Goal: Task Accomplishment & Management: Manage account settings

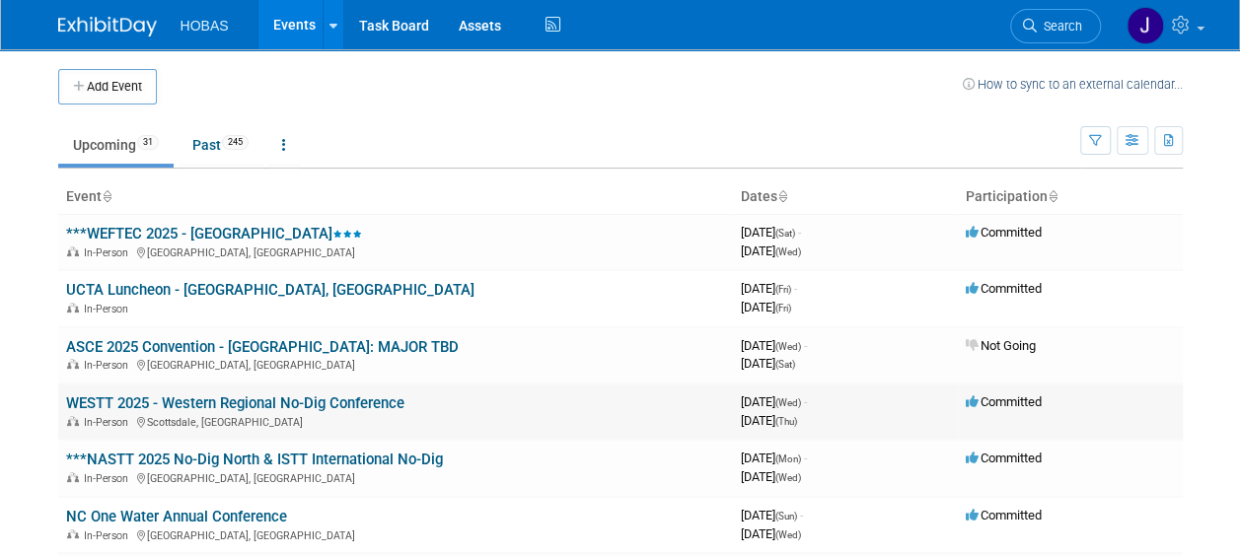
drag, startPoint x: 235, startPoint y: 347, endPoint x: 286, endPoint y: 401, distance: 74.0
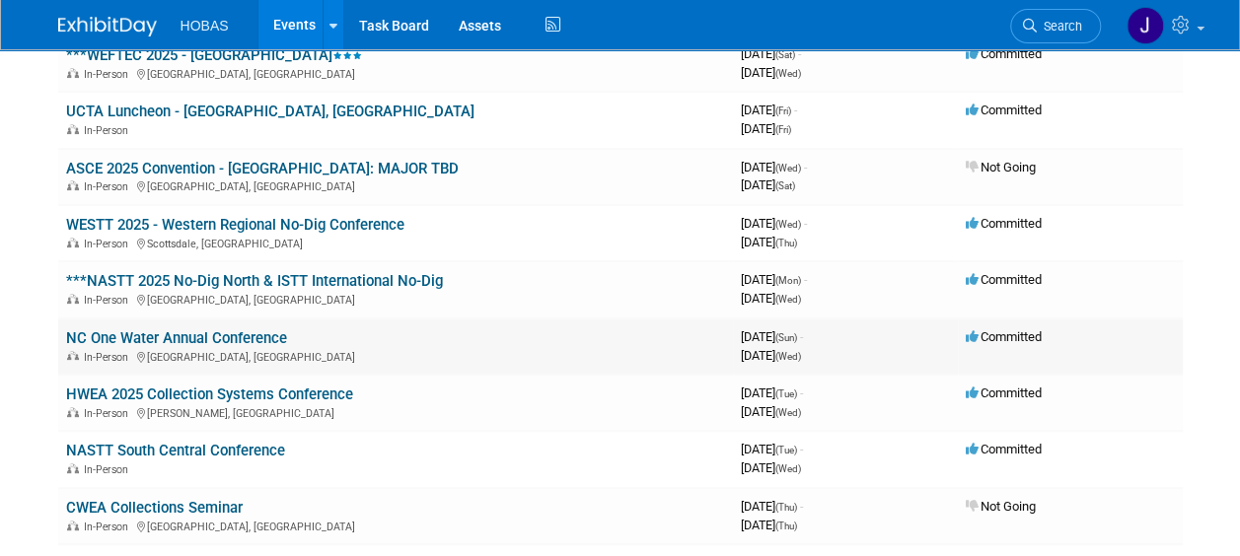
scroll to position [197, 0]
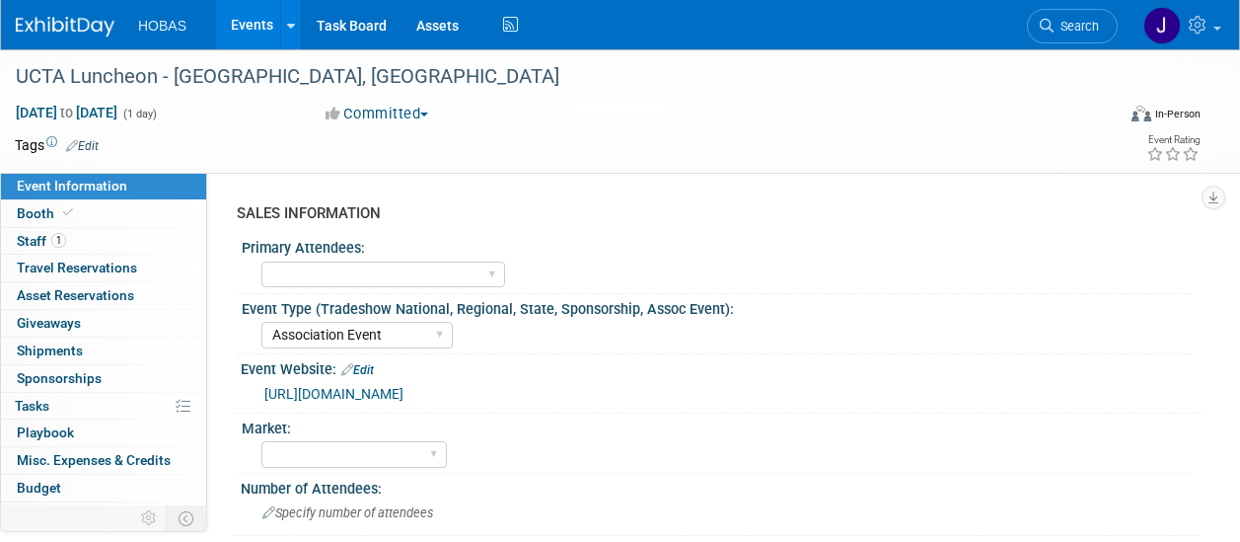
select select "Association Event"
select select "Attending only"
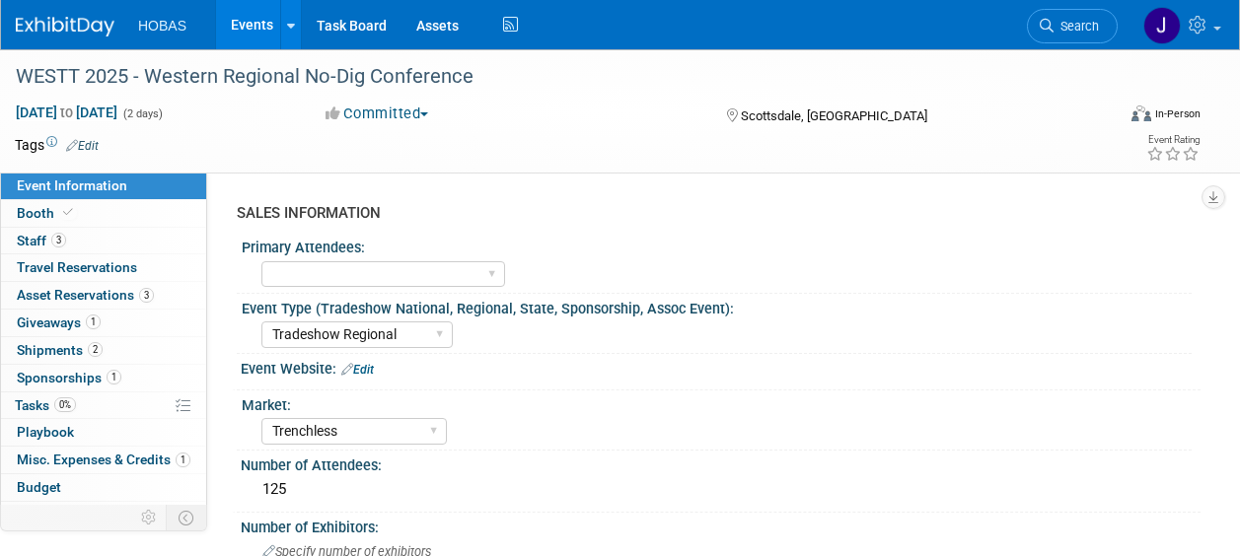
select select "Tradeshow Regional"
select select "Trenchless"
select select "Exhibiting and Sponsoring"
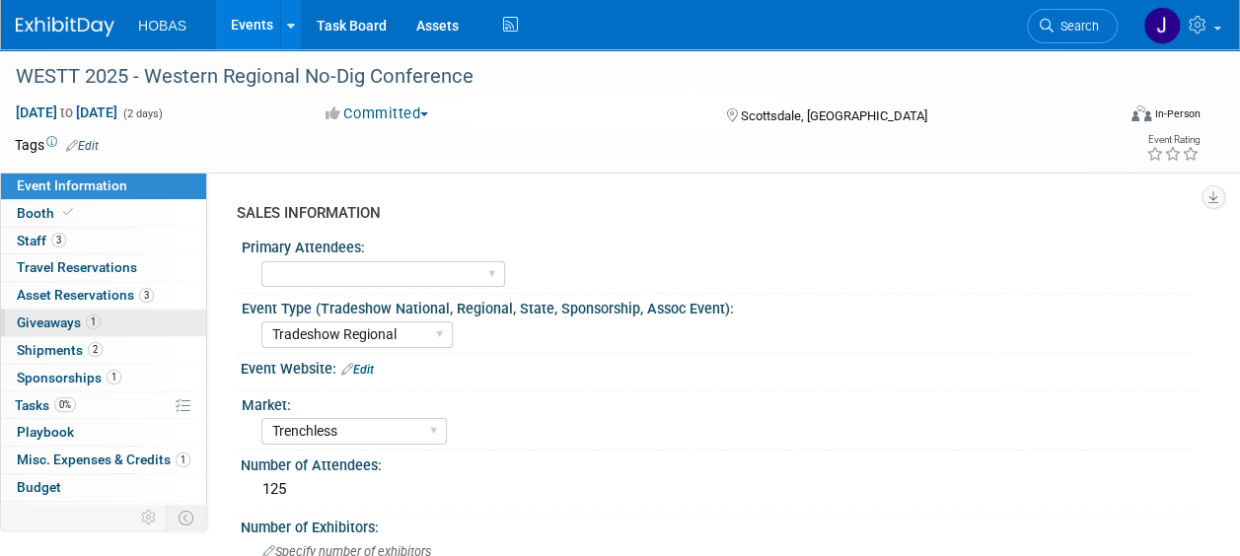
click at [52, 322] on span "Giveaways 1" at bounding box center [59, 323] width 84 height 16
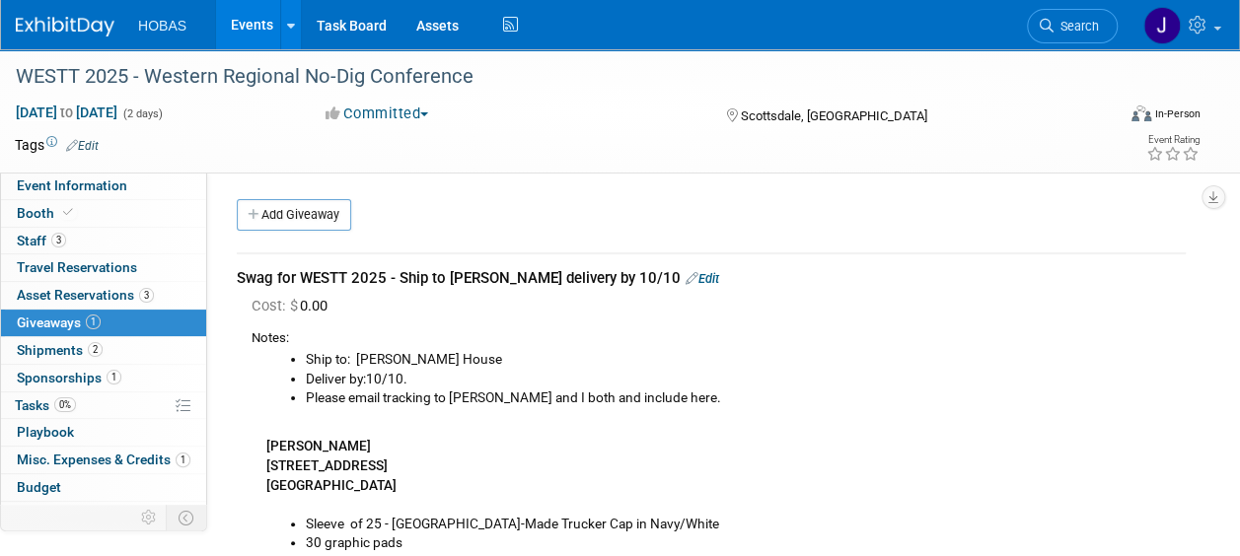
scroll to position [99, 0]
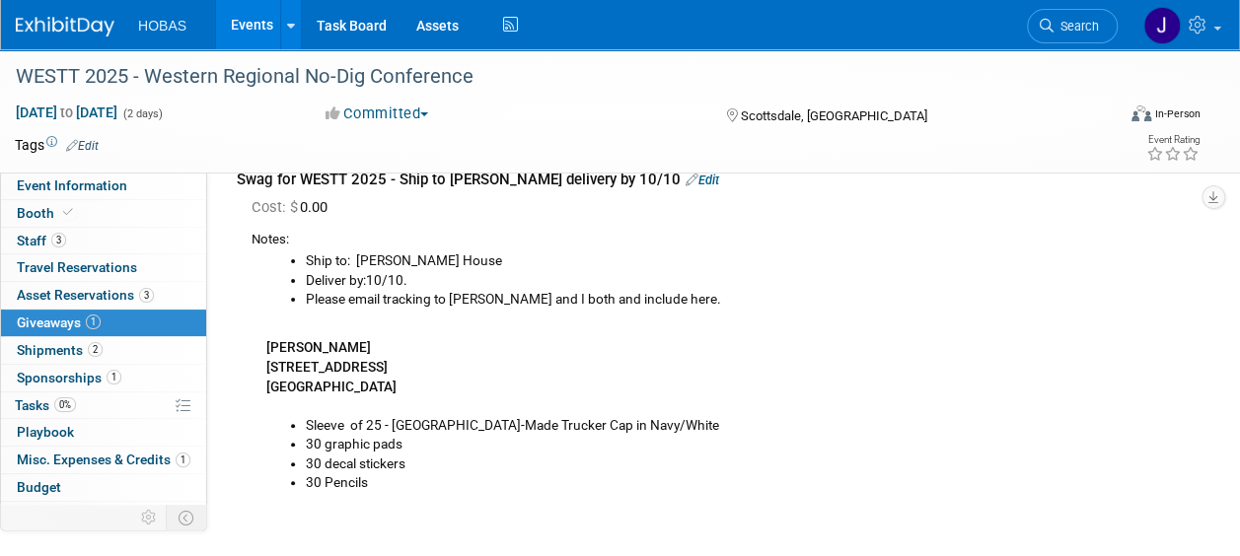
click at [654, 368] on div "Ship to: Tom Furie's House Deliver by:10/10. Please email tracking to Tom and I…" at bounding box center [719, 371] width 934 height 243
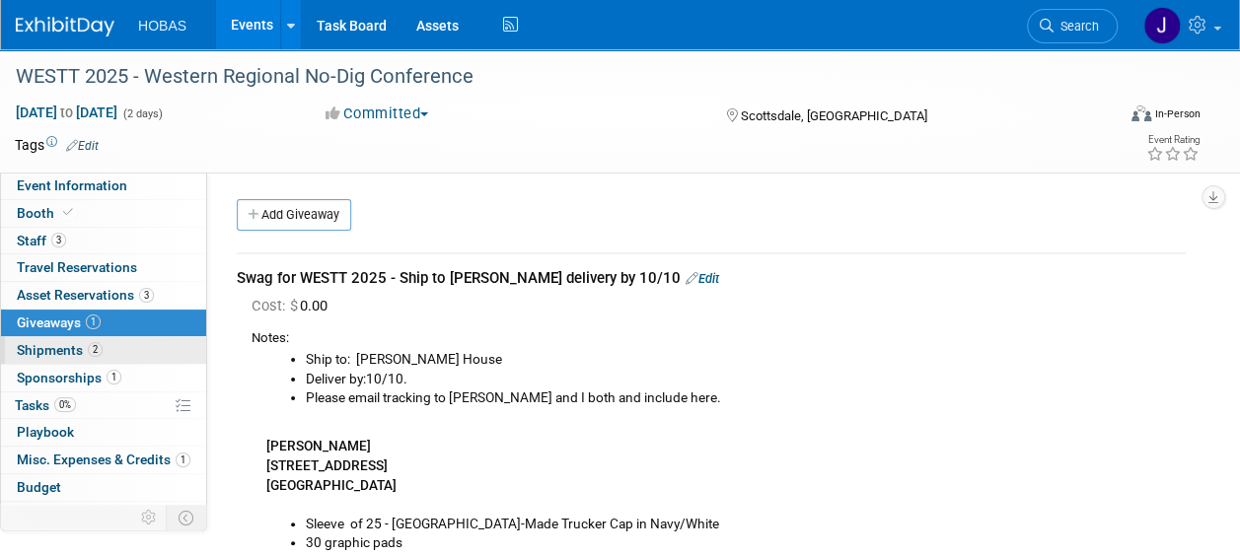
click at [48, 352] on span "Shipments 2" at bounding box center [60, 350] width 86 height 16
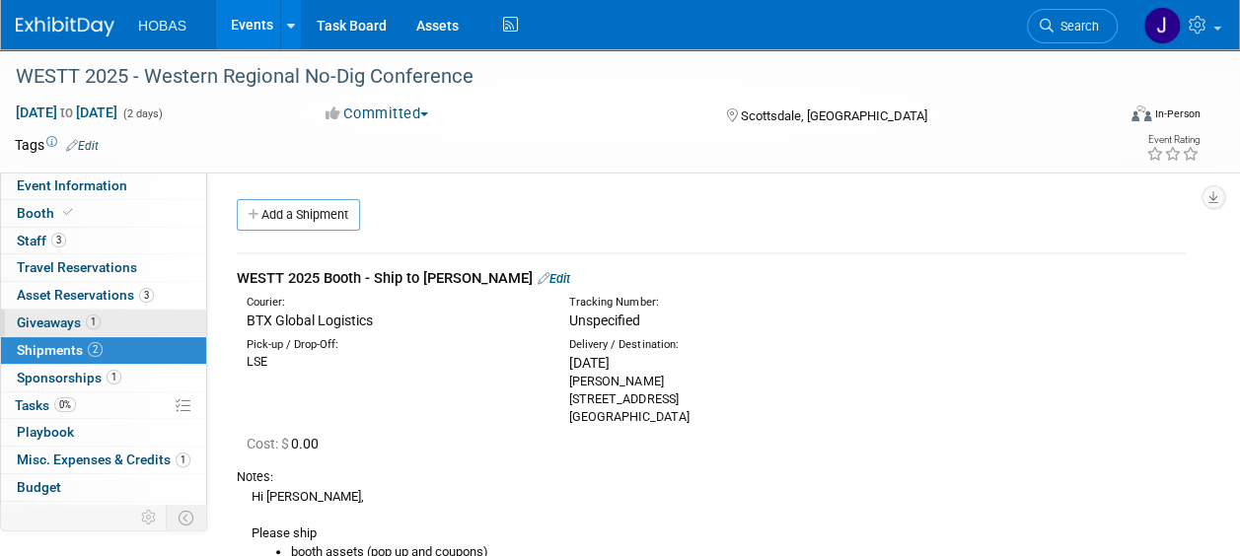
click at [35, 324] on span "Giveaways 1" at bounding box center [59, 323] width 84 height 16
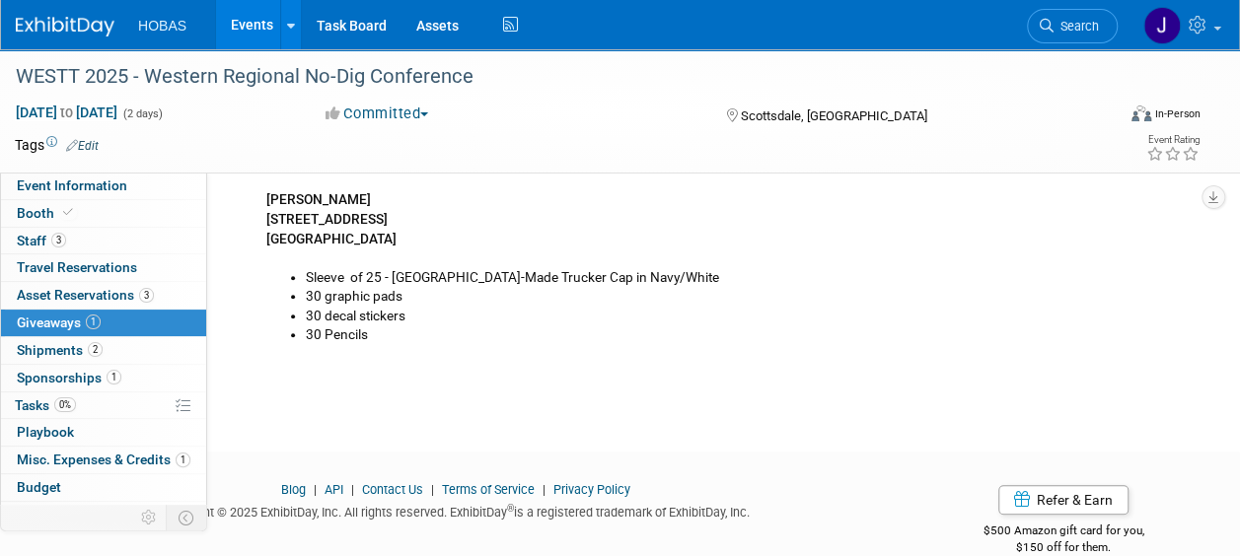
scroll to position [278, 0]
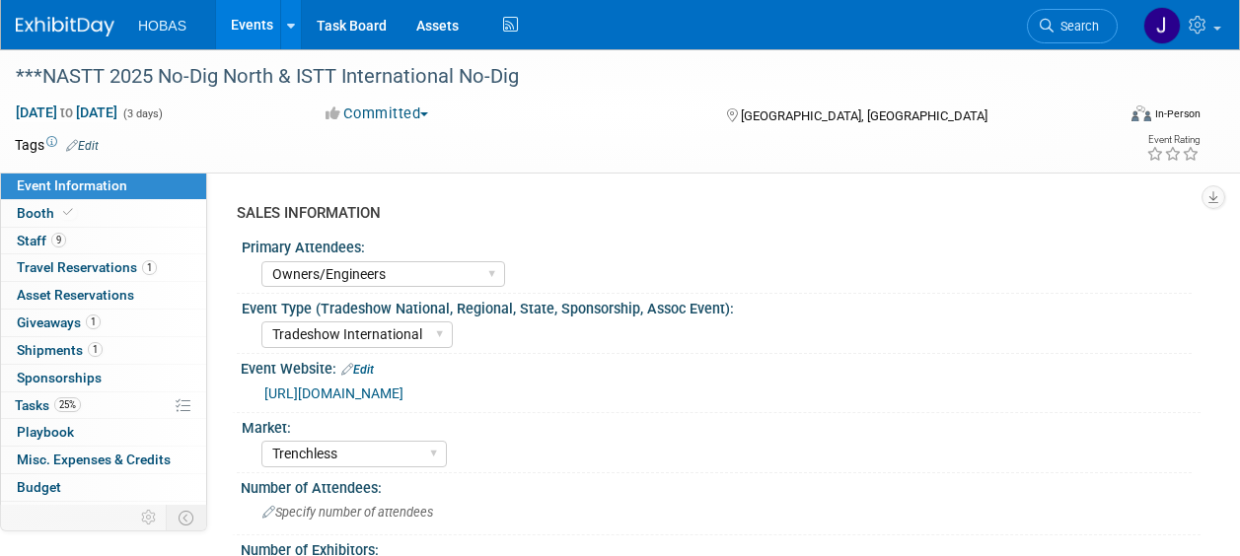
select select "Owners/Engineers"
select select "Tradeshow International"
select select "Trenchless"
select select "Exhibiting"
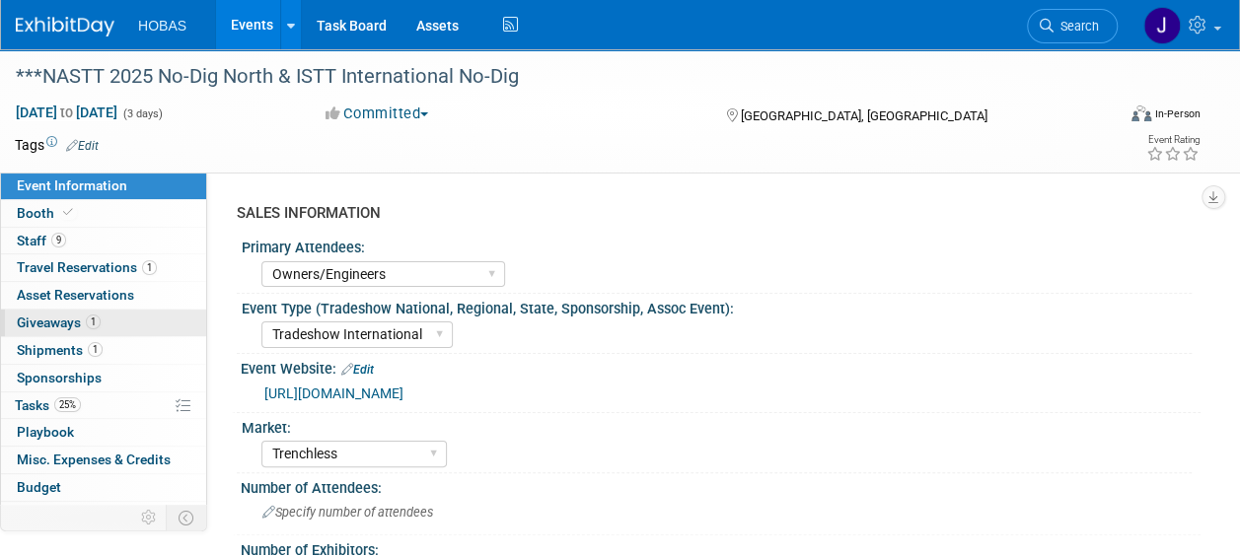
click at [37, 316] on span "Giveaways 1" at bounding box center [59, 323] width 84 height 16
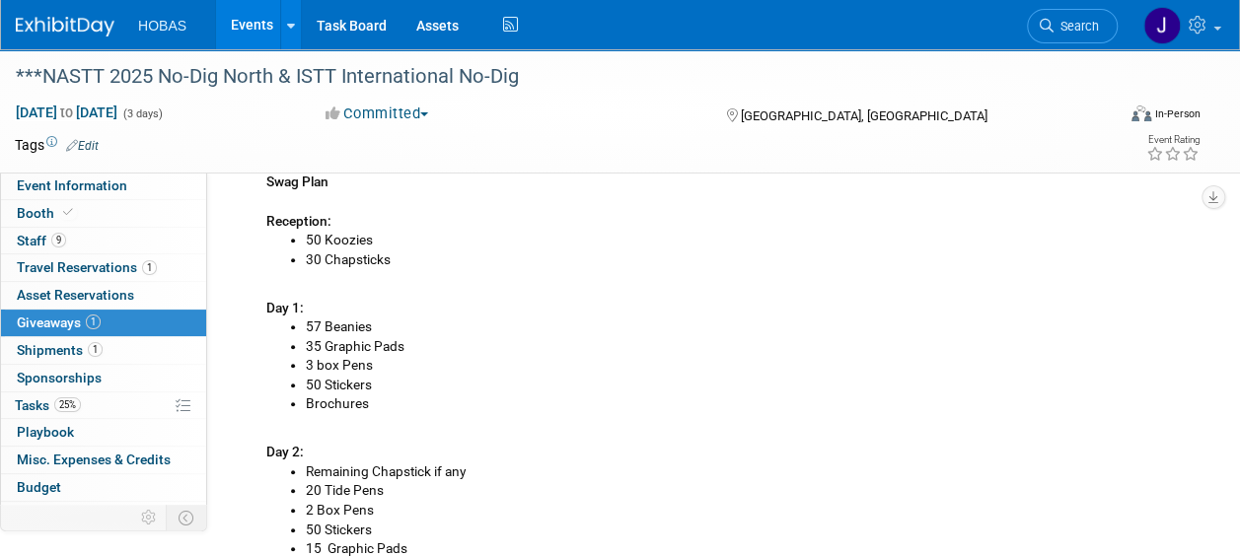
scroll to position [987, 0]
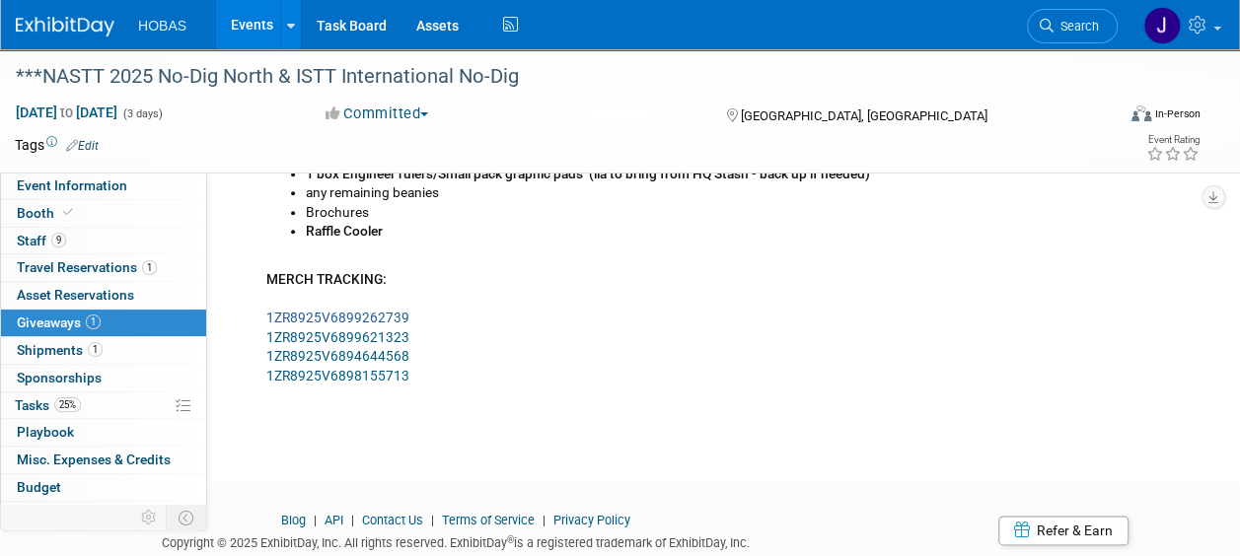
click at [343, 318] on link "1ZR8925V6899262739" at bounding box center [337, 318] width 143 height 16
copy link "1ZR8925V6899262739"
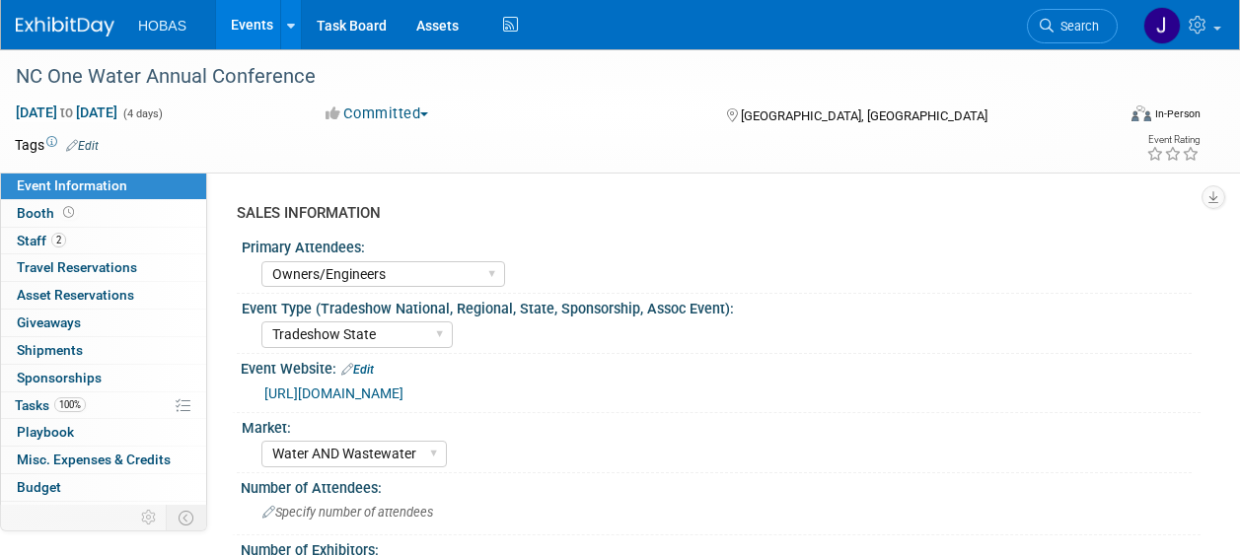
select select "Owners/Engineers"
select select "Tradeshow State"
select select "Water AND Wastewater"
select select "Attending only"
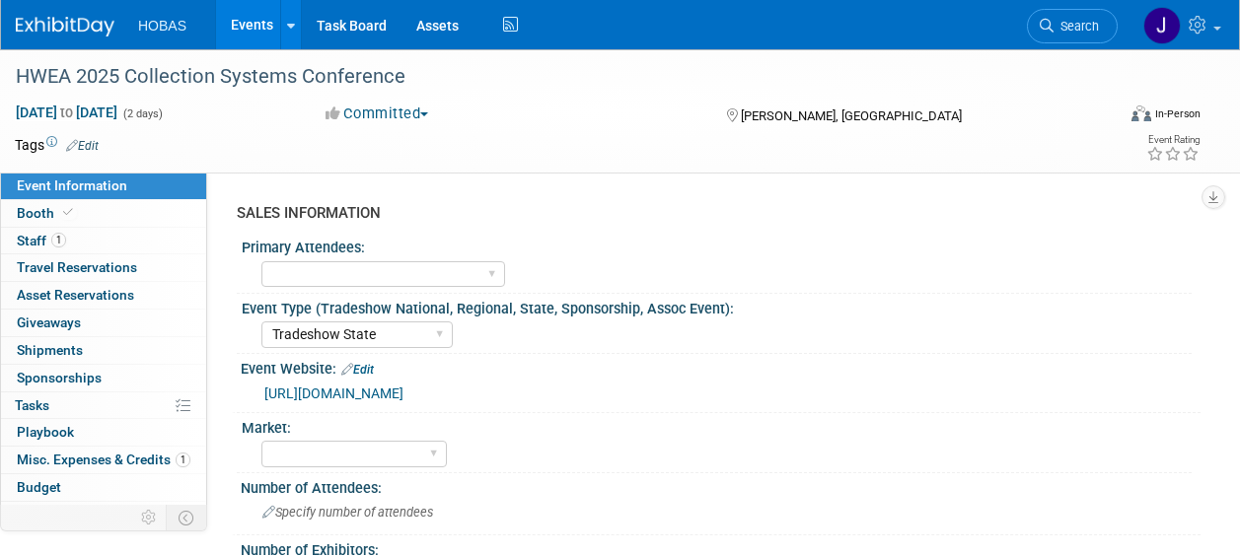
select select "Tradeshow State"
select select "Exhibiting and Sponsoring"
